Goal: Task Accomplishment & Management: Use online tool/utility

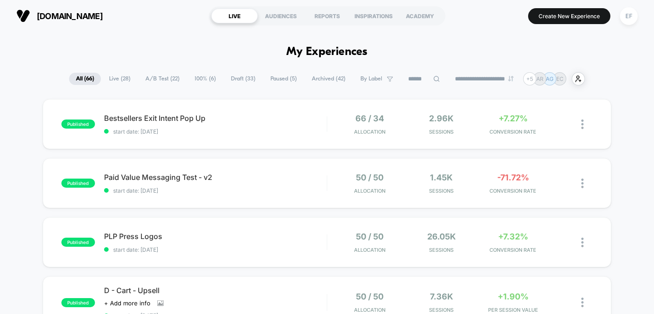
scroll to position [2, 0]
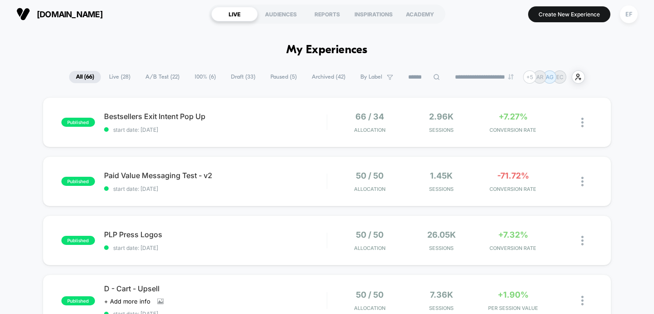
click at [236, 80] on span "Draft ( 33 )" at bounding box center [243, 77] width 38 height 12
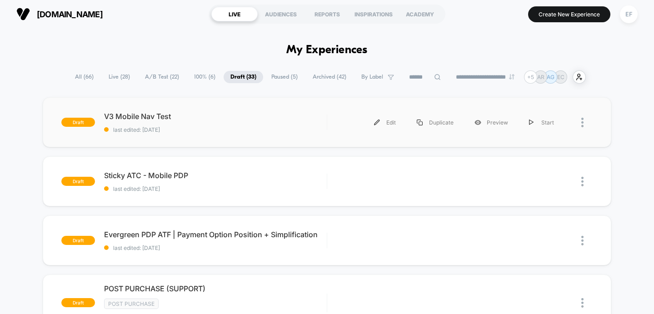
click at [241, 135] on div "draft V3 Mobile Nav Test last edited: [DATE] Edit Duplicate Preview Start" at bounding box center [327, 122] width 569 height 50
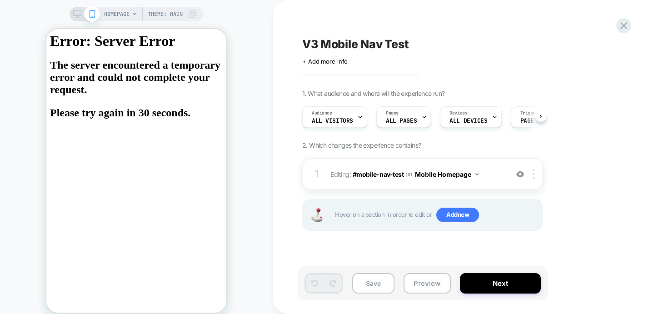
scroll to position [0, 0]
click at [473, 118] on span "ALL DEVICES" at bounding box center [468, 121] width 38 height 6
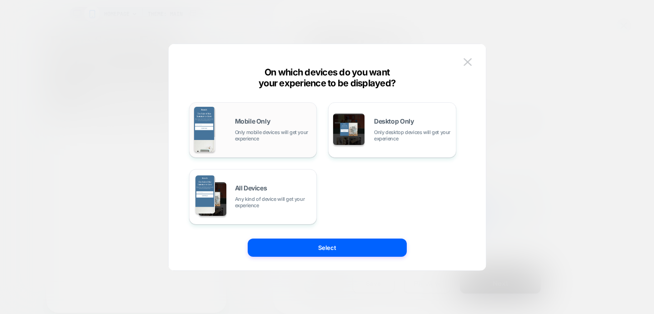
click at [266, 124] on span "Mobile Only" at bounding box center [252, 121] width 35 height 6
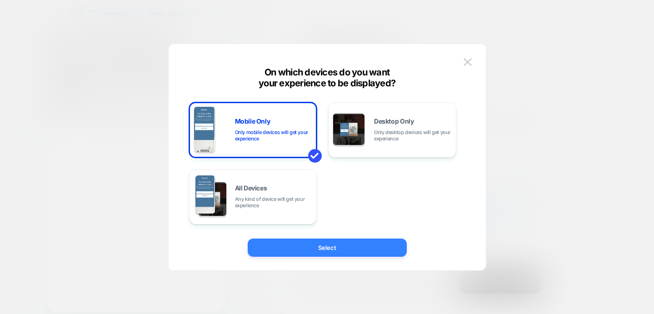
click at [335, 251] on button "Select" at bounding box center [327, 248] width 159 height 18
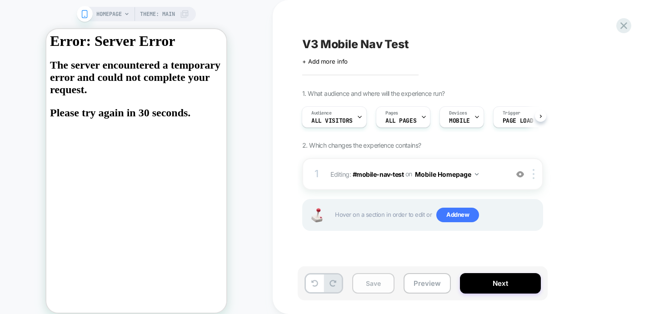
click at [382, 282] on button "Save" at bounding box center [373, 283] width 42 height 20
click at [417, 286] on button "Preview" at bounding box center [427, 283] width 47 height 20
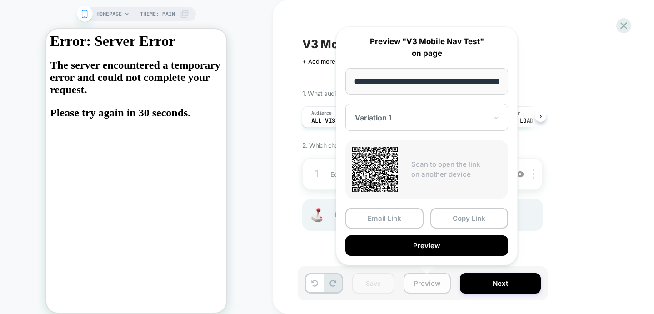
scroll to position [0, 49]
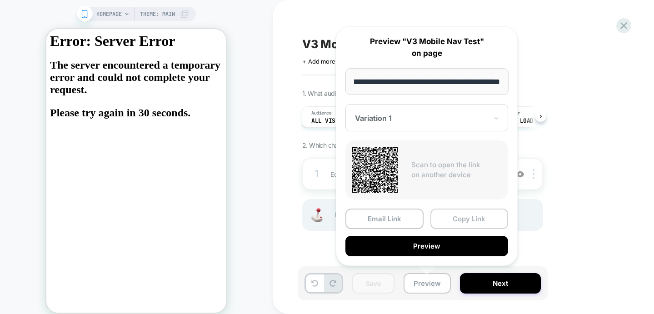
click at [449, 220] on button "Copy Link" at bounding box center [470, 219] width 78 height 20
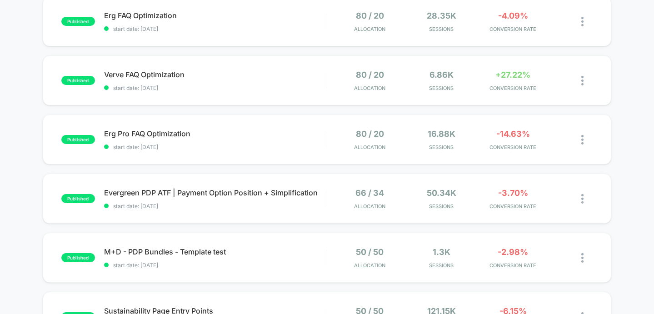
scroll to position [342, 0]
click at [255, 72] on span "Verve FAQ Optimization Click to edit experience details" at bounding box center [215, 74] width 223 height 9
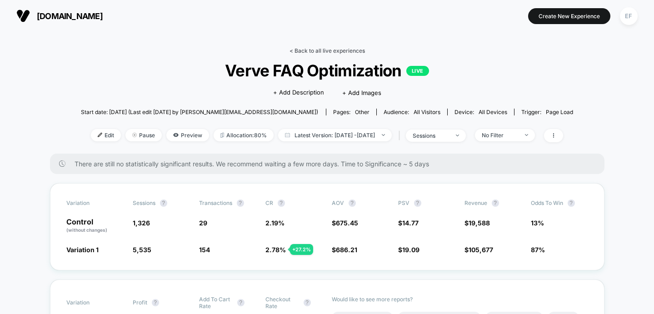
click at [294, 49] on link "< Back to all live experiences" at bounding box center [327, 50] width 75 height 7
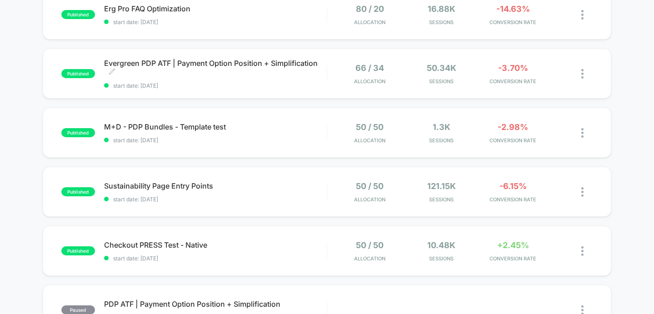
scroll to position [498, 0]
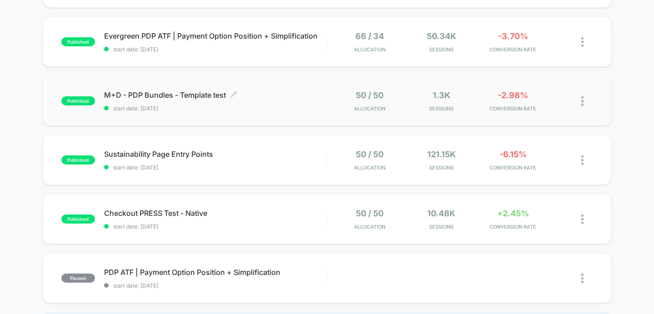
click at [289, 93] on span "M+D - PDP Bundles - Template test Click to edit experience details" at bounding box center [215, 94] width 223 height 9
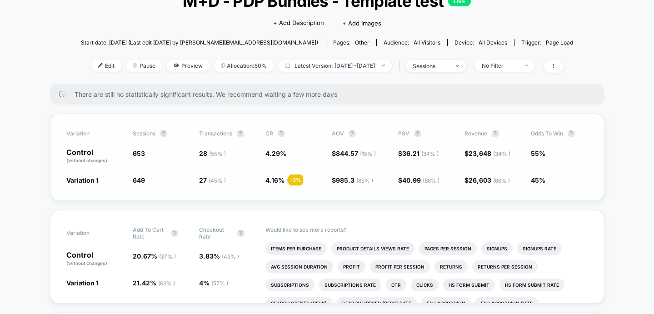
scroll to position [69, 0]
click at [563, 70] on span at bounding box center [553, 66] width 19 height 13
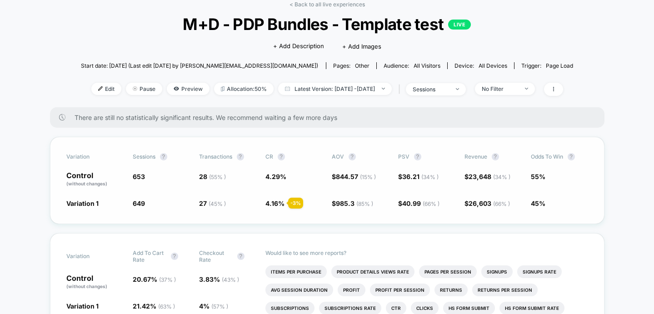
scroll to position [37, 0]
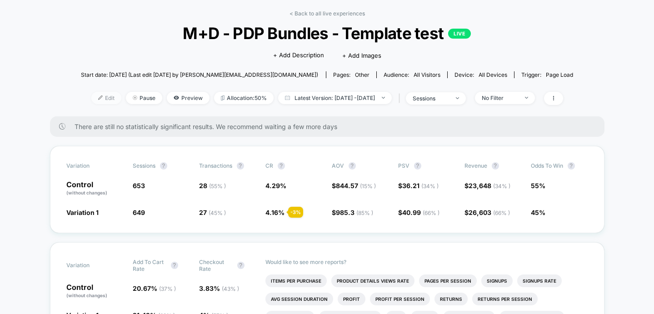
click at [95, 97] on span "Edit" at bounding box center [106, 98] width 30 height 12
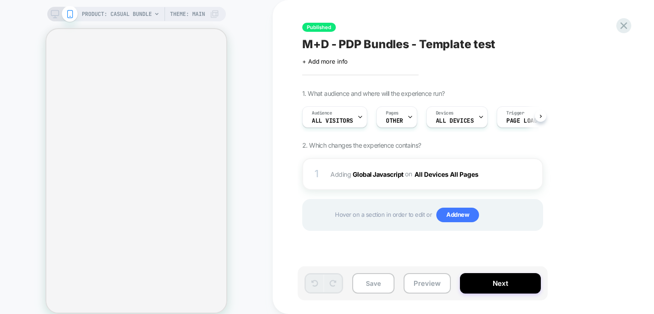
scroll to position [0, 0]
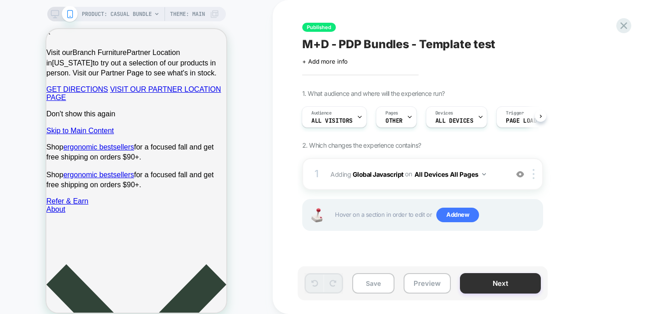
click at [502, 283] on button "Next" at bounding box center [500, 283] width 81 height 20
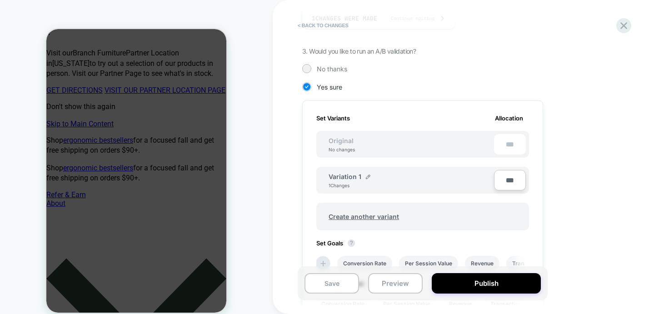
scroll to position [328, 0]
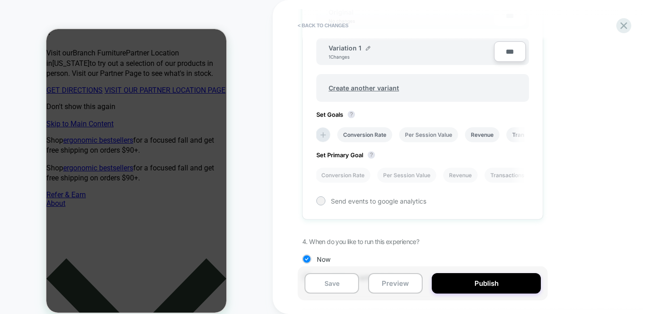
click at [417, 136] on li "Per Session Value" at bounding box center [428, 134] width 59 height 15
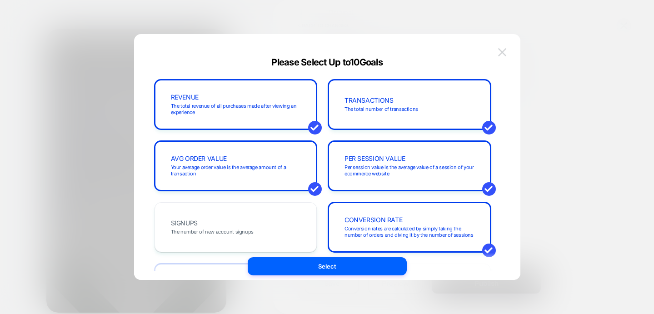
click at [503, 52] on img at bounding box center [502, 52] width 8 height 8
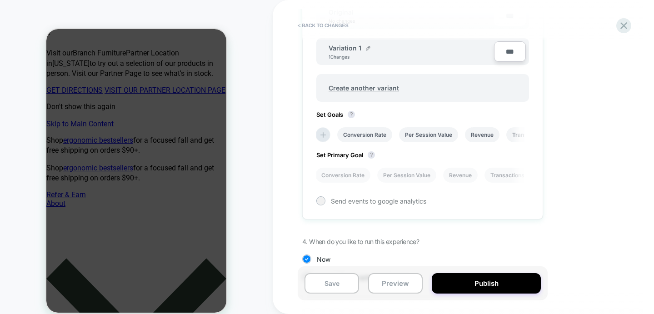
scroll to position [355, 0]
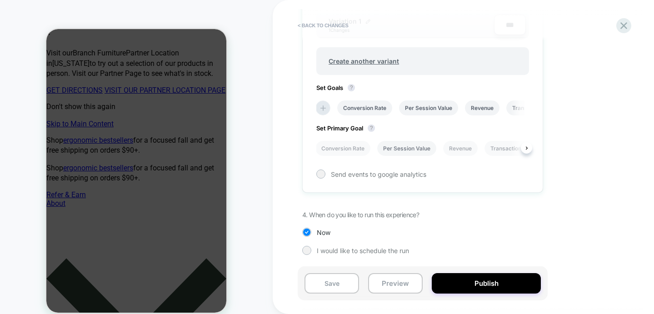
click at [400, 145] on li "Per Session Value" at bounding box center [406, 148] width 59 height 15
click at [626, 25] on icon at bounding box center [624, 26] width 12 height 12
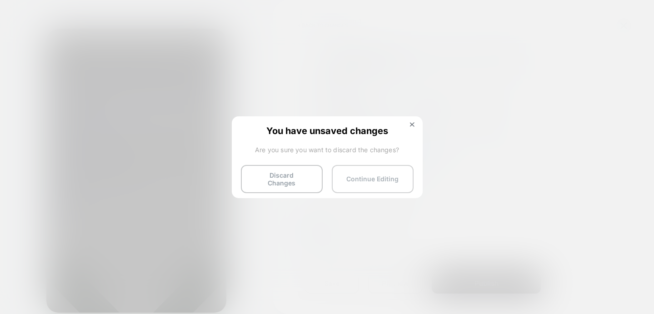
click at [368, 176] on button "Continue Editing" at bounding box center [373, 179] width 82 height 28
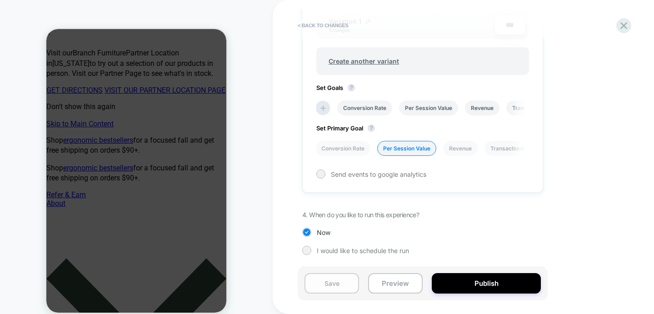
click at [324, 281] on button "Save" at bounding box center [332, 283] width 55 height 20
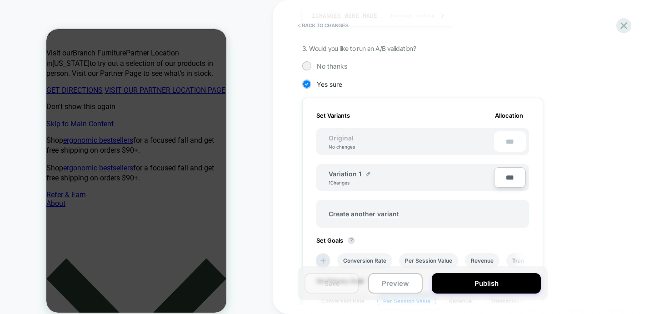
scroll to position [189, 0]
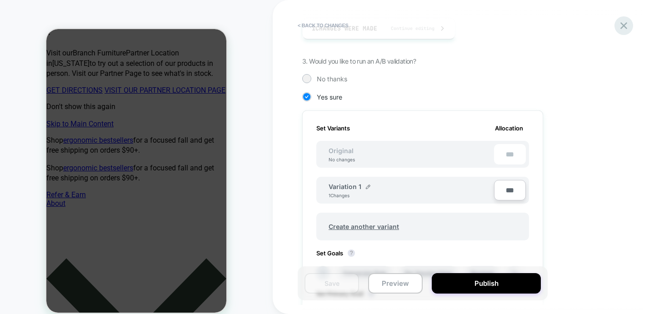
click at [625, 22] on icon at bounding box center [624, 26] width 12 height 12
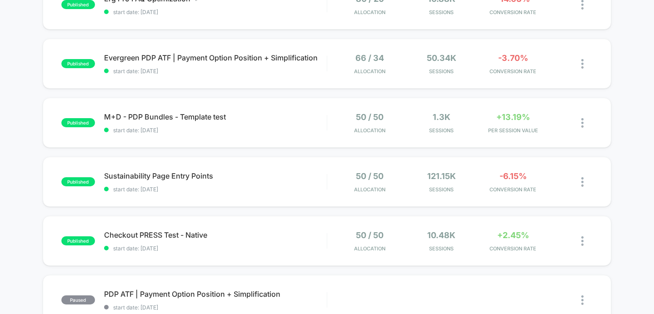
scroll to position [477, 0]
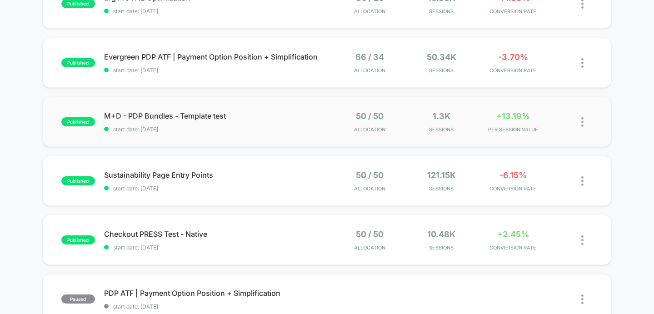
click at [308, 136] on div "published M+D - PDP Bundles - Template test start date: 7/31/2025 50 / 50 Alloc…" at bounding box center [327, 122] width 569 height 50
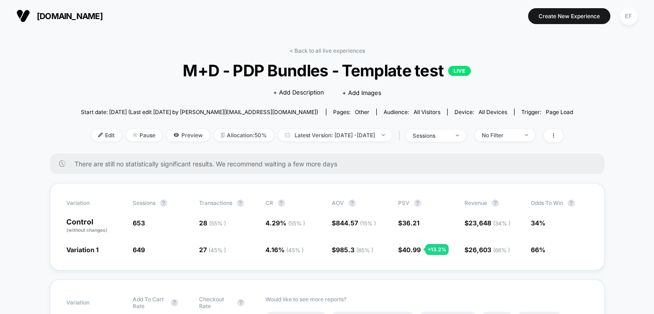
drag, startPoint x: 331, startPoint y: 50, endPoint x: 355, endPoint y: 45, distance: 25.1
click at [331, 50] on link "< Back to all live experiences" at bounding box center [327, 50] width 75 height 7
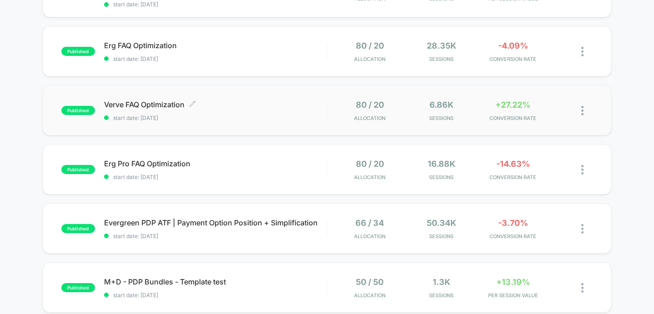
scroll to position [313, 0]
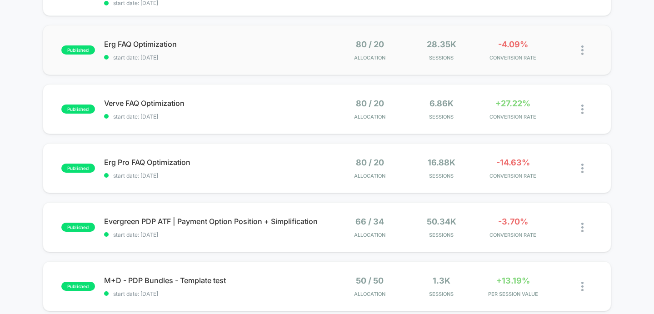
click at [251, 64] on div "published Erg FAQ Optimization start date: 7/31/2025 80 / 20 Allocation 28.35k …" at bounding box center [327, 50] width 569 height 50
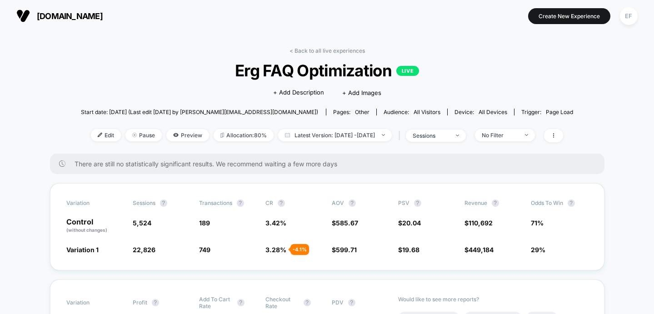
click at [334, 54] on div "< Back to all live experiences Erg FAQ Optimization LIVE Click to edit experien…" at bounding box center [327, 100] width 493 height 106
click at [333, 47] on link "< Back to all live experiences" at bounding box center [327, 50] width 75 height 7
